Goal: Information Seeking & Learning: Learn about a topic

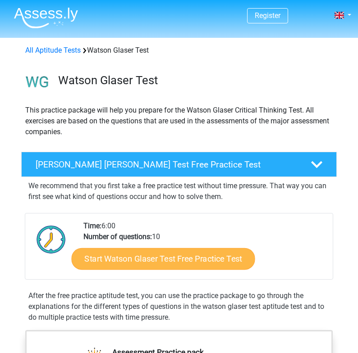
click at [109, 262] on link "Start Watson Glaser Test Free Practice Test" at bounding box center [163, 259] width 183 height 22
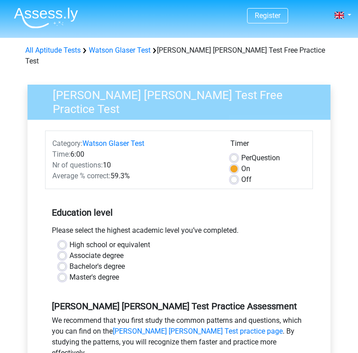
click at [69, 261] on label "Bachelor's degree" at bounding box center [96, 266] width 55 height 11
click at [62, 261] on input "Bachelor's degree" at bounding box center [62, 265] width 7 height 9
radio input "true"
click at [67, 240] on div "High school or equivalent" at bounding box center [179, 245] width 241 height 11
click at [69, 240] on label "High school or equivalent" at bounding box center [109, 245] width 81 height 11
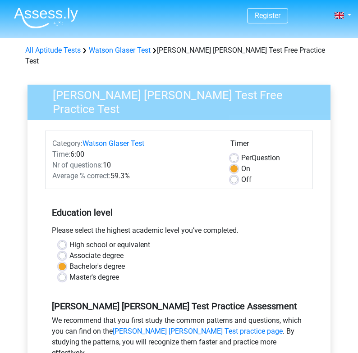
click at [64, 240] on input "High school or equivalent" at bounding box center [62, 244] width 7 height 9
radio input "true"
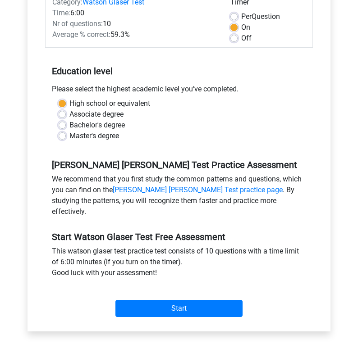
scroll to position [177, 0]
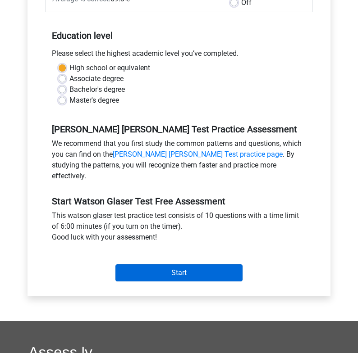
click at [186, 265] on input "Start" at bounding box center [178, 273] width 127 height 17
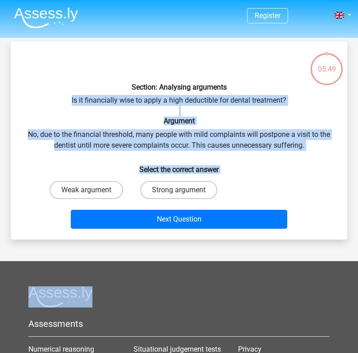
drag, startPoint x: 66, startPoint y: 98, endPoint x: 227, endPoint y: 183, distance: 182.3
click at [227, 183] on div "Section: Analysing arguments Is it financially wise to apply a high deductible …" at bounding box center [178, 141] width 329 height 184
copy div "Is it financially wise to apply a high deductible for dental treatment? Argumen…"
click at [73, 187] on label "Weak argument" at bounding box center [86, 190] width 73 height 18
click at [87, 190] on input "Weak argument" at bounding box center [90, 193] width 6 height 6
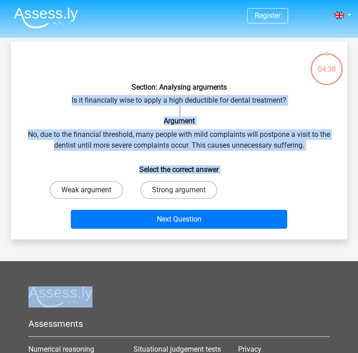
radio input "true"
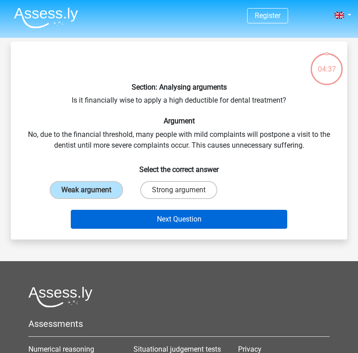
click at [108, 219] on button "Next Question" at bounding box center [179, 219] width 216 height 19
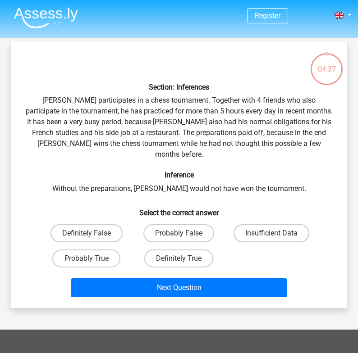
scroll to position [41, 0]
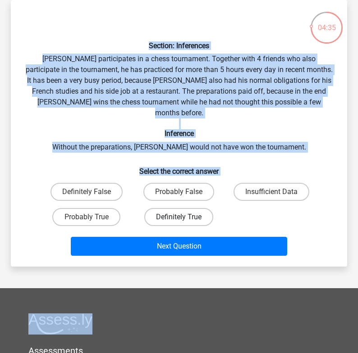
drag, startPoint x: 51, startPoint y: 37, endPoint x: 210, endPoint y: 204, distance: 230.2
click at [210, 204] on div "Section: Inferences Pablo participates in a chess tournament. Together with 4 f…" at bounding box center [178, 133] width 329 height 252
copy div "Section: Inferences Pablo participates in a chess tournament. Together with 4 f…"
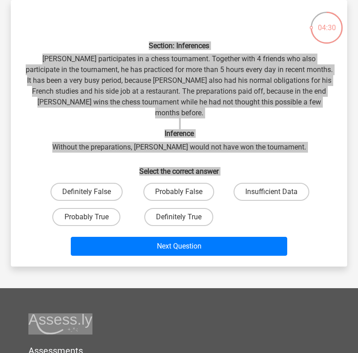
click at [153, 118] on div "Section: Inferences Pablo participates in a chess tournament. Together with 4 f…" at bounding box center [178, 133] width 329 height 252
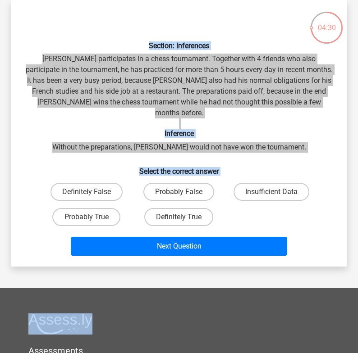
click at [153, 118] on div "Section: Inferences Pablo participates in a chess tournament. Together with 4 f…" at bounding box center [178, 133] width 329 height 252
click at [150, 97] on div "Section: Inferences Pablo participates in a chess tournament. Together with 4 f…" at bounding box center [178, 133] width 329 height 252
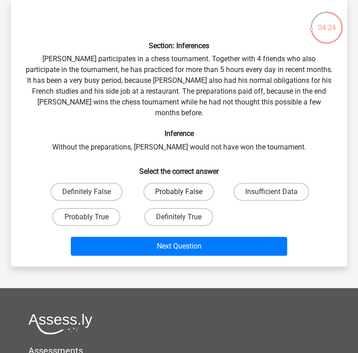
click at [179, 183] on label "Probably False" at bounding box center [178, 192] width 71 height 18
click at [179, 192] on input "Probably False" at bounding box center [182, 195] width 6 height 6
radio input "true"
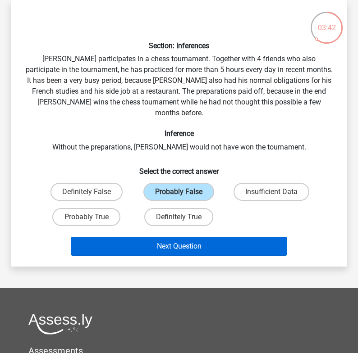
click at [139, 237] on button "Next Question" at bounding box center [179, 246] width 216 height 19
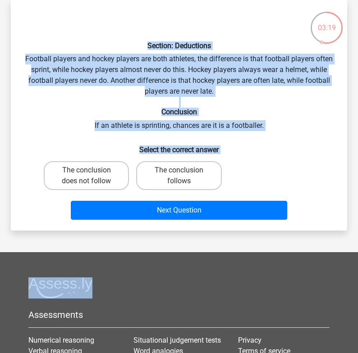
drag, startPoint x: 78, startPoint y: 39, endPoint x: 229, endPoint y: 178, distance: 204.8
click at [229, 178] on div "Section: Deductions Football players and hockey players are both athletes, the …" at bounding box center [178, 115] width 329 height 216
copy div "Section: Deductions Football players and hockey players are both athletes, the …"
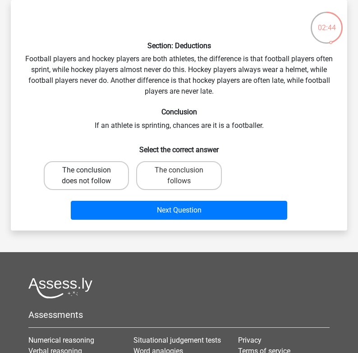
click at [86, 162] on label "The conclusion does not follow" at bounding box center [86, 175] width 85 height 29
click at [87, 170] on input "The conclusion does not follow" at bounding box center [90, 173] width 6 height 6
radio input "true"
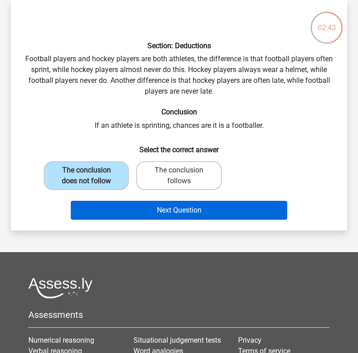
click at [100, 203] on button "Next Question" at bounding box center [179, 210] width 216 height 19
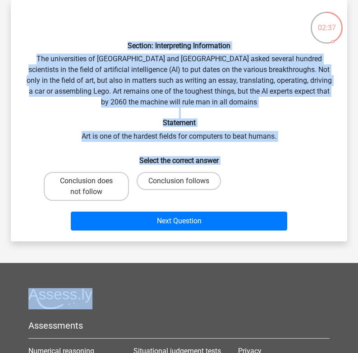
drag, startPoint x: 252, startPoint y: 190, endPoint x: 73, endPoint y: 23, distance: 244.6
click at [73, 23] on div "Section: Interpreting Information The universities of Oxford and Yale asked sev…" at bounding box center [178, 120] width 329 height 227
copy div "Section: Interpreting Information The universities of Oxford and Yale asked sev…"
click at [160, 179] on label "Conclusion follows" at bounding box center [179, 181] width 84 height 18
click at [179, 181] on input "Conclusion follows" at bounding box center [182, 184] width 6 height 6
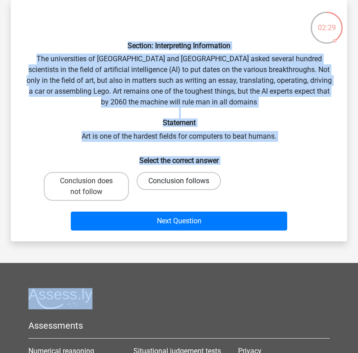
radio input "true"
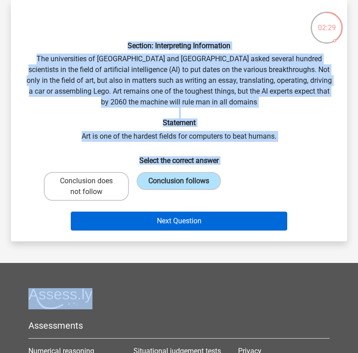
click at [157, 219] on button "Next Question" at bounding box center [179, 221] width 216 height 19
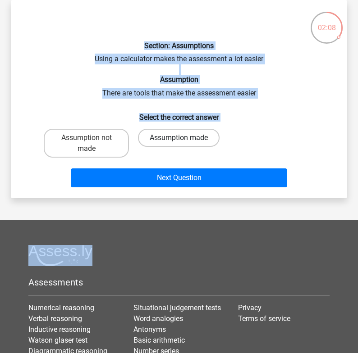
drag, startPoint x: 87, startPoint y: 30, endPoint x: 208, endPoint y: 138, distance: 161.8
click at [208, 138] on div "Section: Assumptions Using a calculator makes the assessment a lot easier Assum…" at bounding box center [178, 99] width 329 height 184
copy div "Section: Assumptions Using a calculator makes the assessment a lot easier Assum…"
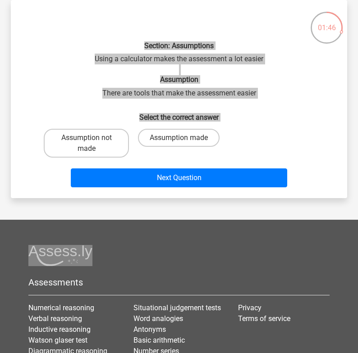
click at [65, 92] on div "Section: Assumptions Using a calculator makes the assessment a lot easier Assum…" at bounding box center [178, 99] width 329 height 184
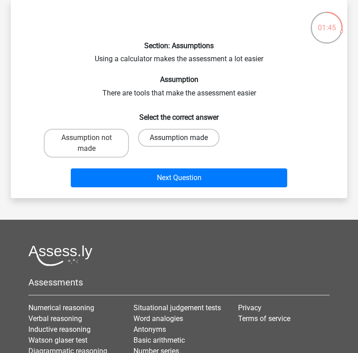
click at [166, 130] on label "Assumption made" at bounding box center [179, 138] width 82 height 18
click at [179, 138] on input "Assumption made" at bounding box center [182, 141] width 6 height 6
radio input "true"
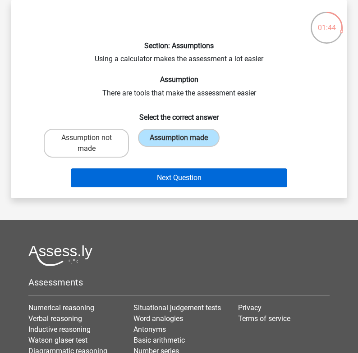
click at [135, 181] on button "Next Question" at bounding box center [179, 178] width 216 height 19
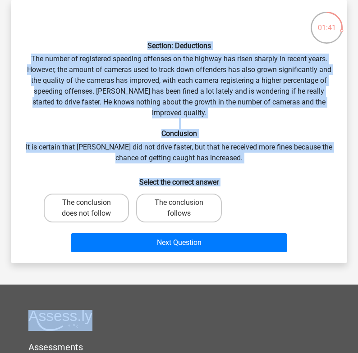
drag, startPoint x: 132, startPoint y: 32, endPoint x: 222, endPoint y: 197, distance: 188.6
click at [222, 197] on div "Section: Deductions The number of registered speeding offenses on the highway h…" at bounding box center [178, 131] width 329 height 249
copy div "Section: Deductions The number of registered speeding offenses on the highway h…"
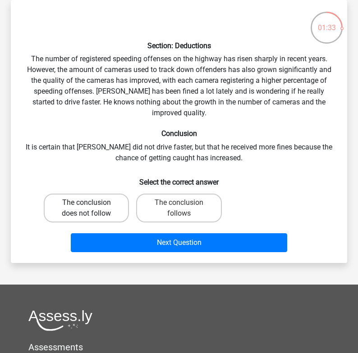
click at [73, 194] on label "The conclusion does not follow" at bounding box center [86, 208] width 85 height 29
click at [87, 203] on input "The conclusion does not follow" at bounding box center [90, 206] width 6 height 6
radio input "true"
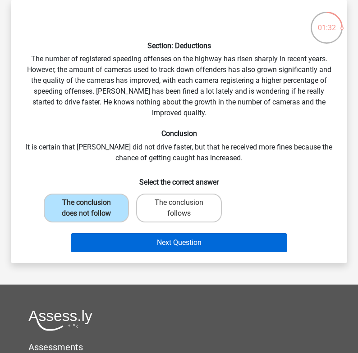
click at [97, 233] on button "Next Question" at bounding box center [179, 242] width 216 height 19
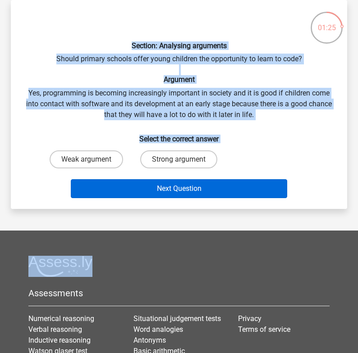
drag, startPoint x: 105, startPoint y: 37, endPoint x: 245, endPoint y: 183, distance: 202.4
click at [245, 183] on div "Section: Analysing arguments Should primary schools offer young children the op…" at bounding box center [178, 104] width 329 height 195
copy div "Section: Analysing arguments Should primary schools offer young children the op…"
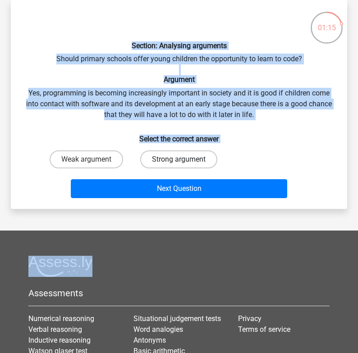
click at [167, 160] on label "Strong argument" at bounding box center [178, 160] width 77 height 18
click at [179, 160] on input "Strong argument" at bounding box center [182, 163] width 6 height 6
radio input "true"
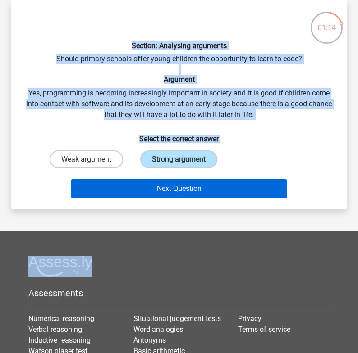
click at [163, 186] on button "Next Question" at bounding box center [179, 188] width 216 height 19
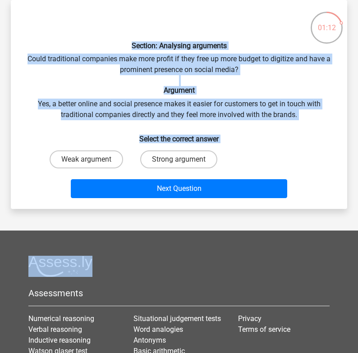
drag, startPoint x: 110, startPoint y: 36, endPoint x: 261, endPoint y: 203, distance: 225.6
click at [261, 203] on div "Section: Analysing arguments Could traditional companies make more profit if th…" at bounding box center [179, 104] width 336 height 209
copy div "Section: Analysing arguments Could traditional companies make more profit if th…"
click at [179, 152] on label "Strong argument" at bounding box center [178, 160] width 77 height 18
click at [179, 160] on input "Strong argument" at bounding box center [182, 163] width 6 height 6
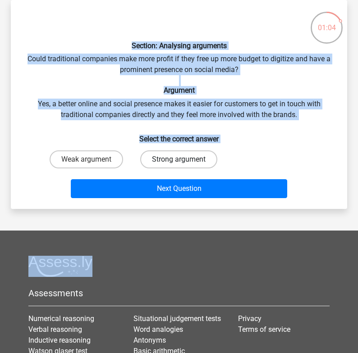
radio input "true"
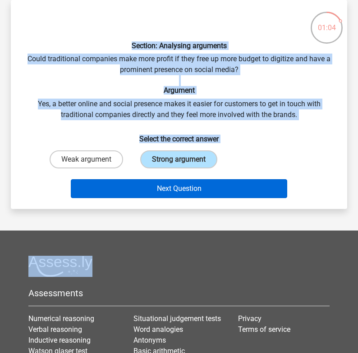
click at [170, 192] on button "Next Question" at bounding box center [179, 188] width 216 height 19
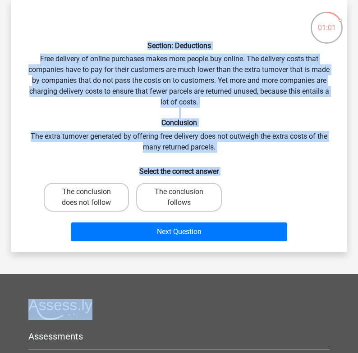
drag, startPoint x: 99, startPoint y: 28, endPoint x: 239, endPoint y: 199, distance: 221.0
click at [239, 199] on div "Section: Deductions Free delivery of online purchases makes more people buy onl…" at bounding box center [178, 126] width 329 height 238
copy div "Section: Deductions Free delivery of online purchases makes more people buy onl…"
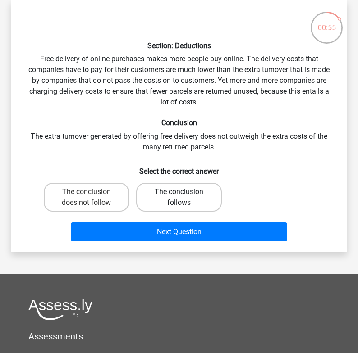
click at [171, 194] on label "The conclusion follows" at bounding box center [178, 197] width 85 height 29
click at [179, 194] on input "The conclusion follows" at bounding box center [182, 195] width 6 height 6
radio input "true"
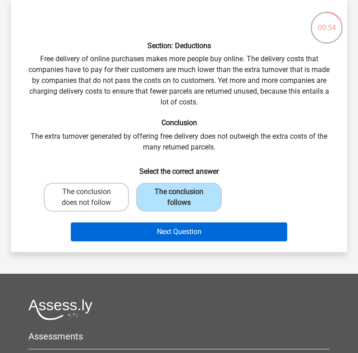
click at [166, 235] on button "Next Question" at bounding box center [179, 232] width 216 height 19
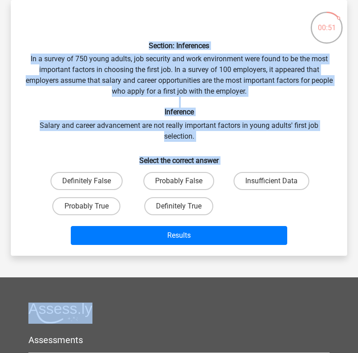
drag, startPoint x: 50, startPoint y: 21, endPoint x: 258, endPoint y: 223, distance: 290.1
click at [258, 223] on div "Section: Inferences In a survey of 750 young adults, job security and work envi…" at bounding box center [178, 128] width 329 height 242
copy div "Section: Inferences In a survey of 750 young adults, job security and work envi…"
click at [172, 176] on label "Probably False" at bounding box center [178, 181] width 71 height 18
click at [179, 181] on input "Probably False" at bounding box center [182, 184] width 6 height 6
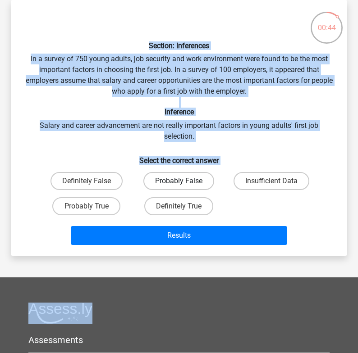
radio input "true"
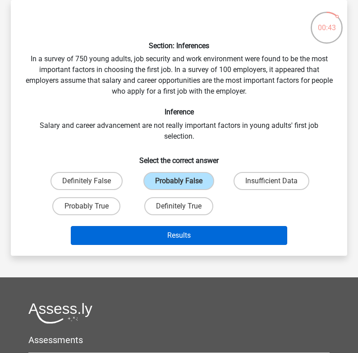
click at [171, 242] on button "Results" at bounding box center [179, 235] width 216 height 19
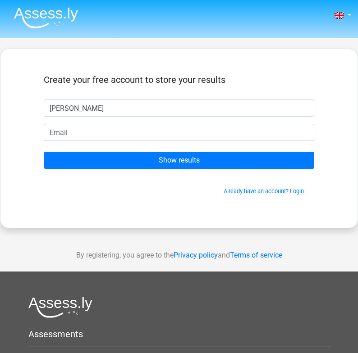
type input "[PERSON_NAME]"
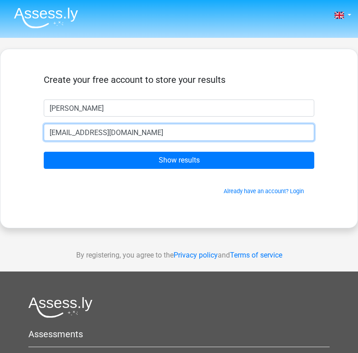
type input "[EMAIL_ADDRESS][DOMAIN_NAME]"
click at [179, 160] on input "Show results" at bounding box center [179, 160] width 270 height 17
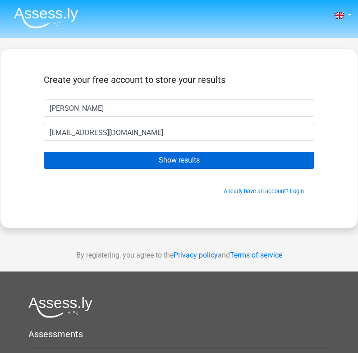
click at [120, 157] on input "Show results" at bounding box center [179, 160] width 270 height 17
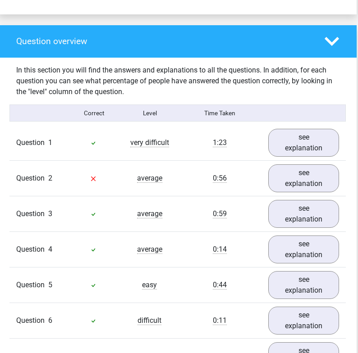
scroll to position [655, 1]
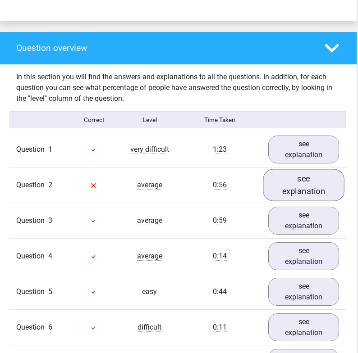
click at [288, 176] on link "see explanation" at bounding box center [303, 185] width 81 height 32
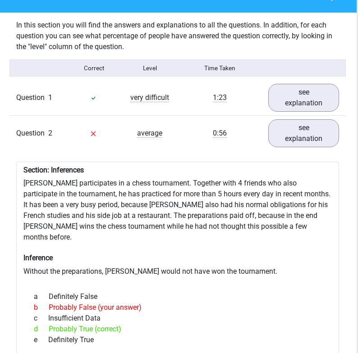
scroll to position [707, 1]
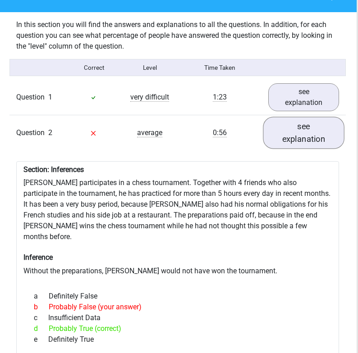
click at [311, 125] on link "see explanation" at bounding box center [303, 133] width 81 height 32
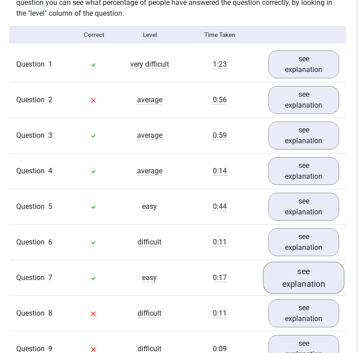
scroll to position [751, 1]
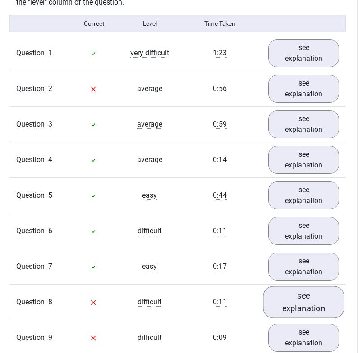
click at [278, 298] on link "see explanation" at bounding box center [303, 303] width 81 height 32
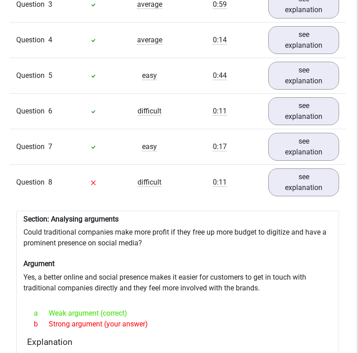
scroll to position [873, 1]
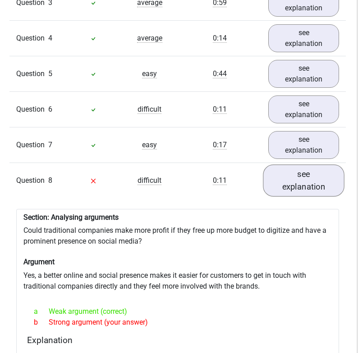
click at [284, 165] on link "see explanation" at bounding box center [303, 181] width 81 height 32
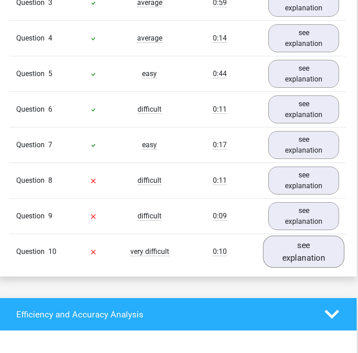
click at [294, 236] on link "see explanation" at bounding box center [303, 252] width 81 height 32
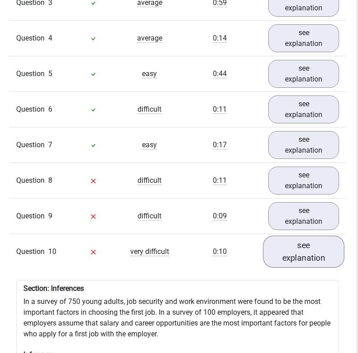
click at [286, 236] on link "see explanation" at bounding box center [303, 252] width 81 height 32
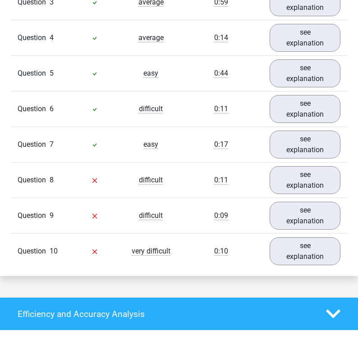
scroll to position [852, 0]
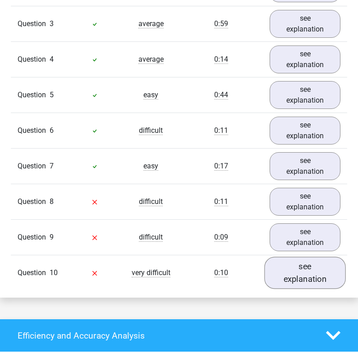
click at [326, 266] on link "see explanation" at bounding box center [305, 273] width 81 height 32
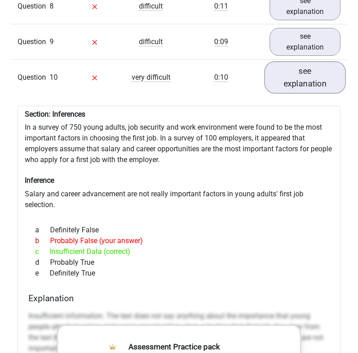
scroll to position [1048, 0]
